Goal: Information Seeking & Learning: Learn about a topic

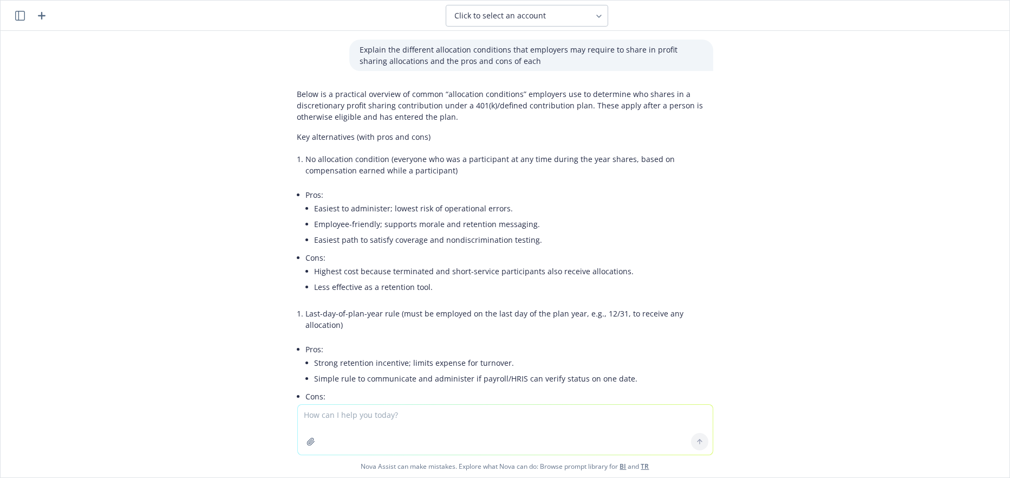
click at [297, 94] on p "Below is a practical overview of common “allocation conditions” employers use t…" at bounding box center [505, 105] width 416 height 34
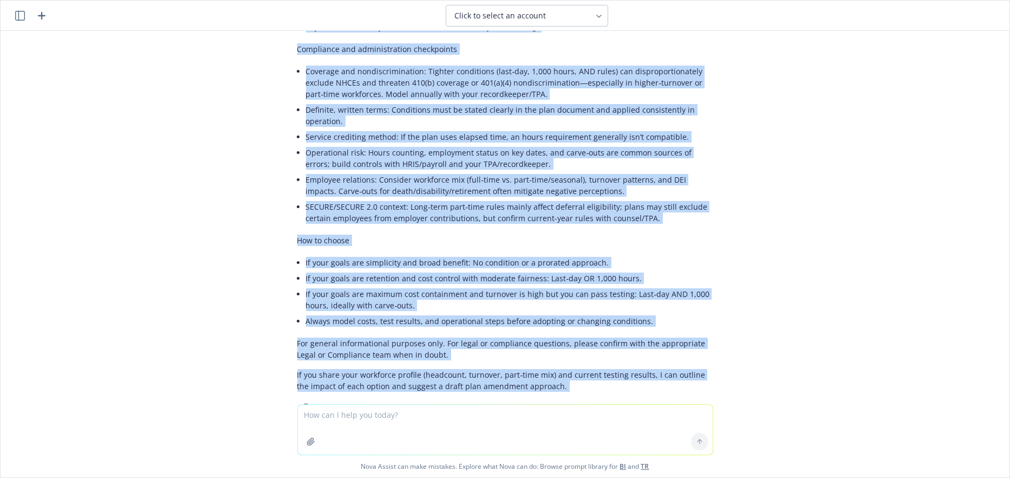
scroll to position [1333, 0]
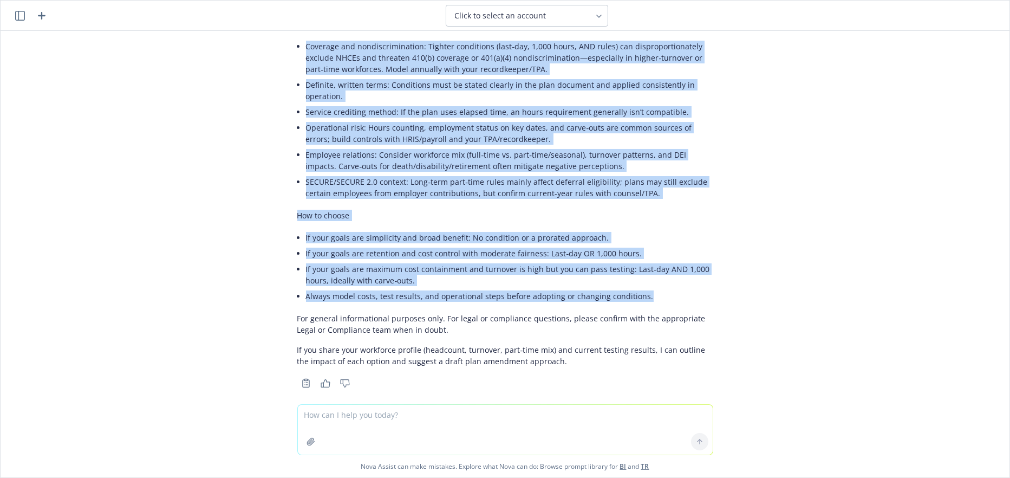
drag, startPoint x: 290, startPoint y: 93, endPoint x: 636, endPoint y: 283, distance: 395.3
copy div "Lorem ip d sitametco adipisci el seddoe “temporinci utlaboreet” doloremag ali e…"
